Goal: Information Seeking & Learning: Learn about a topic

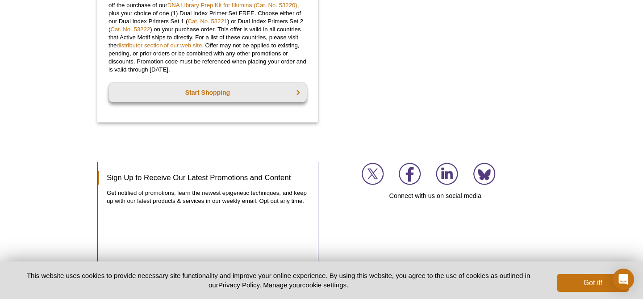
scroll to position [921, 0]
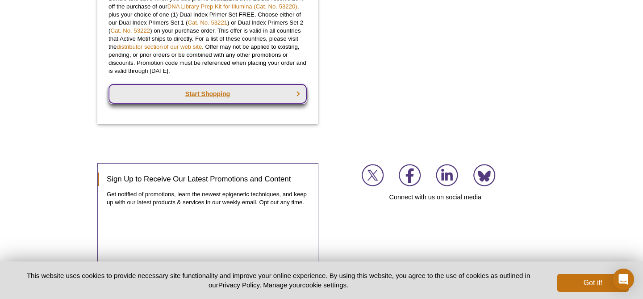
click at [242, 99] on link "Start Shopping" at bounding box center [208, 94] width 198 height 20
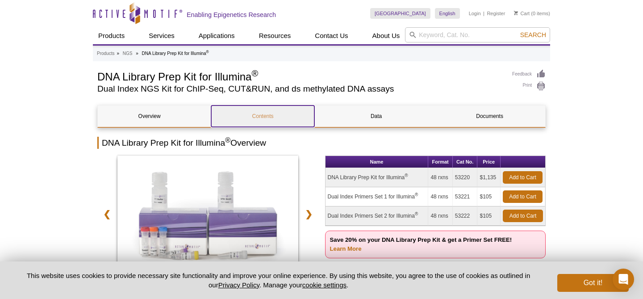
click at [264, 117] on link "Contents" at bounding box center [262, 115] width 103 height 21
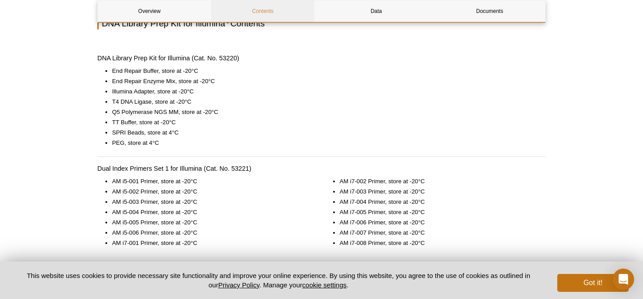
scroll to position [604, 0]
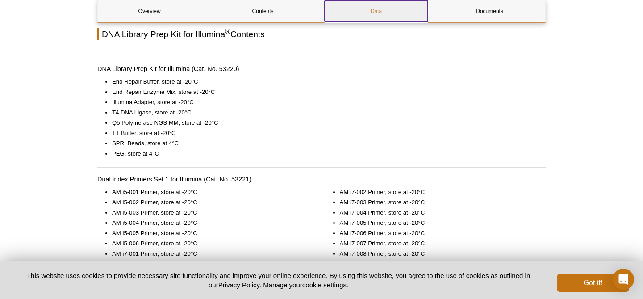
click at [375, 14] on link "Data" at bounding box center [376, 10] width 103 height 21
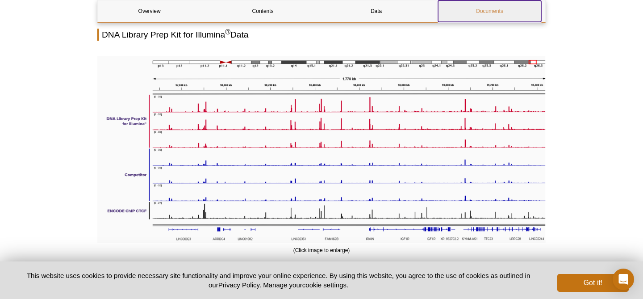
click at [481, 13] on link "Documents" at bounding box center [489, 10] width 103 height 21
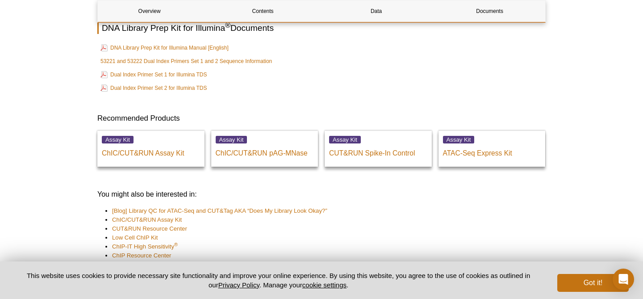
scroll to position [1760, 0]
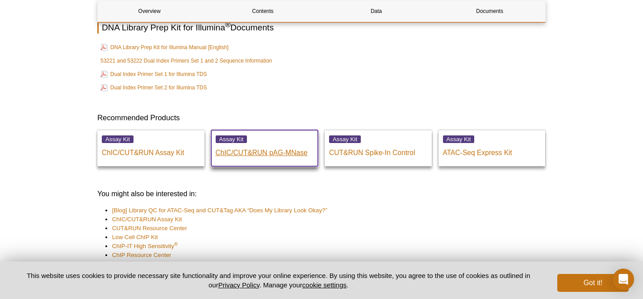
click at [276, 157] on p "ChIC/CUT&RUN pAG-MNase" at bounding box center [265, 150] width 98 height 13
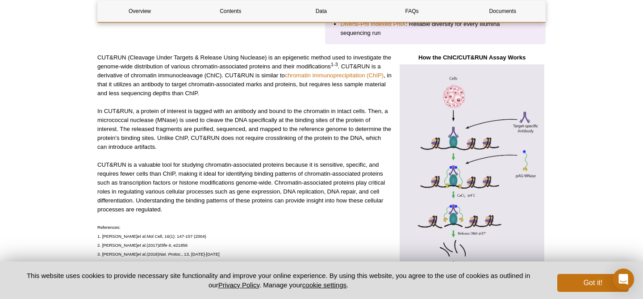
scroll to position [298, 0]
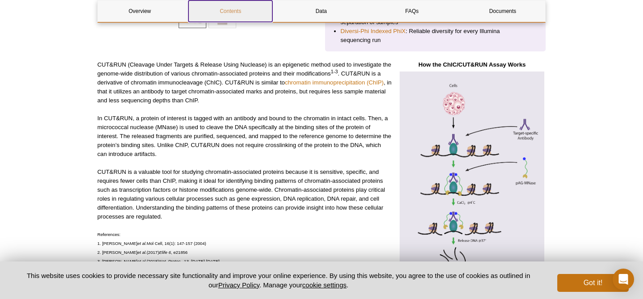
click at [231, 10] on link "Contents" at bounding box center [230, 10] width 84 height 21
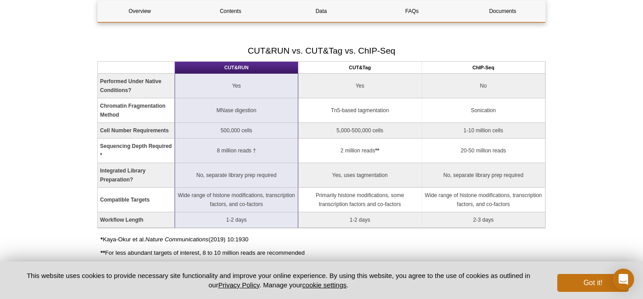
scroll to position [598, 0]
